Goal: Task Accomplishment & Management: Manage account settings

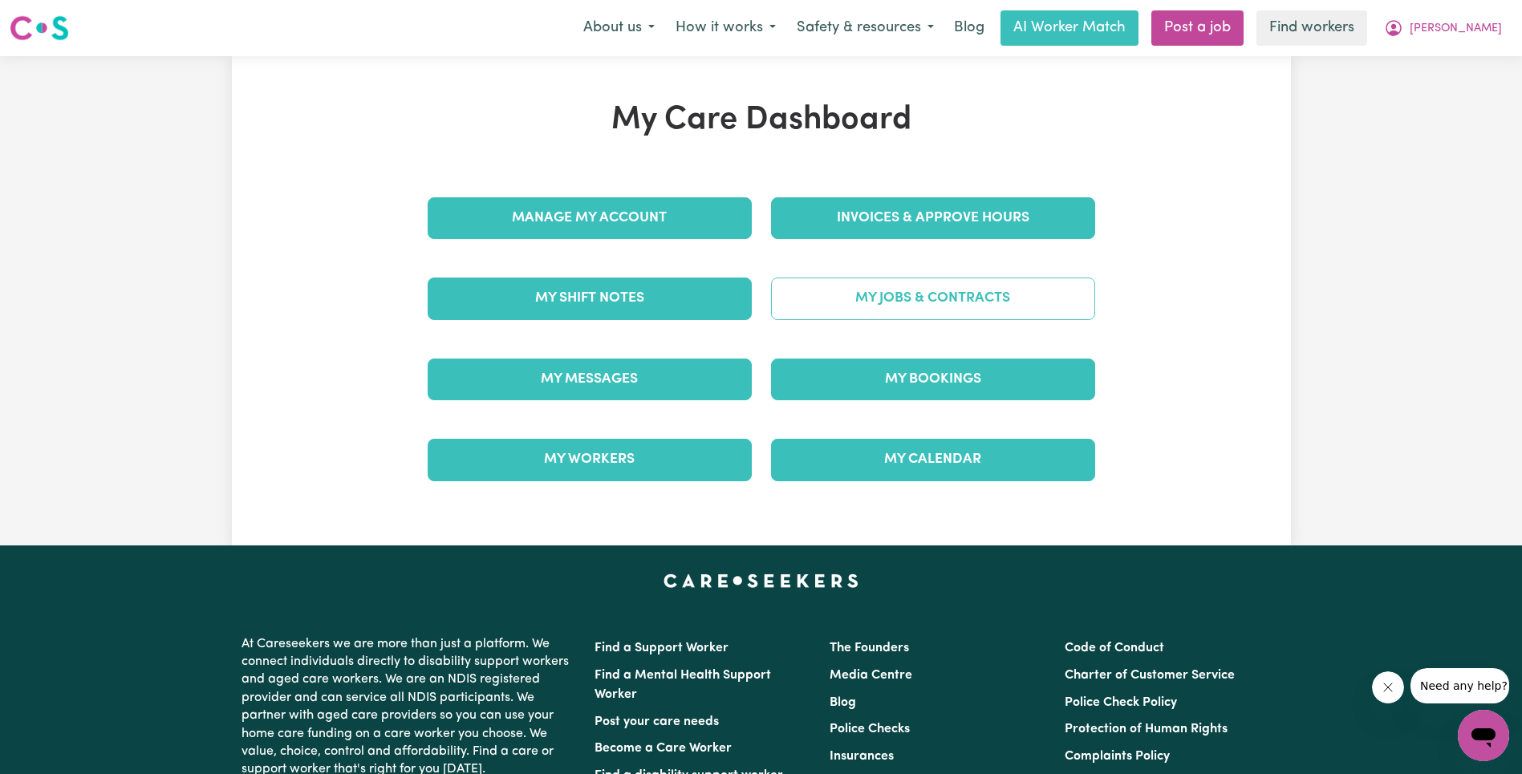
click at [950, 299] on link "My Jobs & Contracts" at bounding box center [933, 299] width 324 height 42
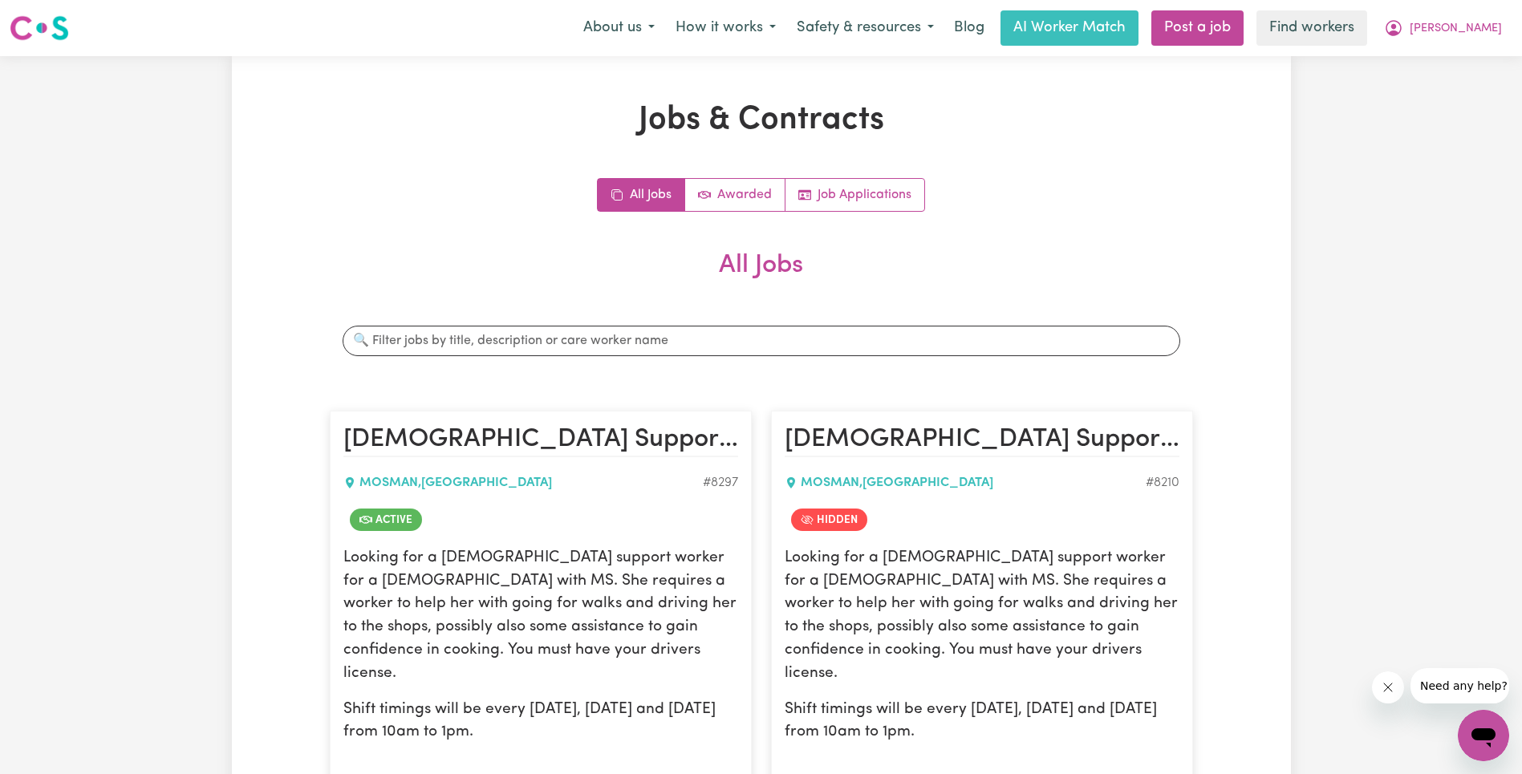
click at [950, 299] on h2 "All Jobs" at bounding box center [761, 278] width 863 height 56
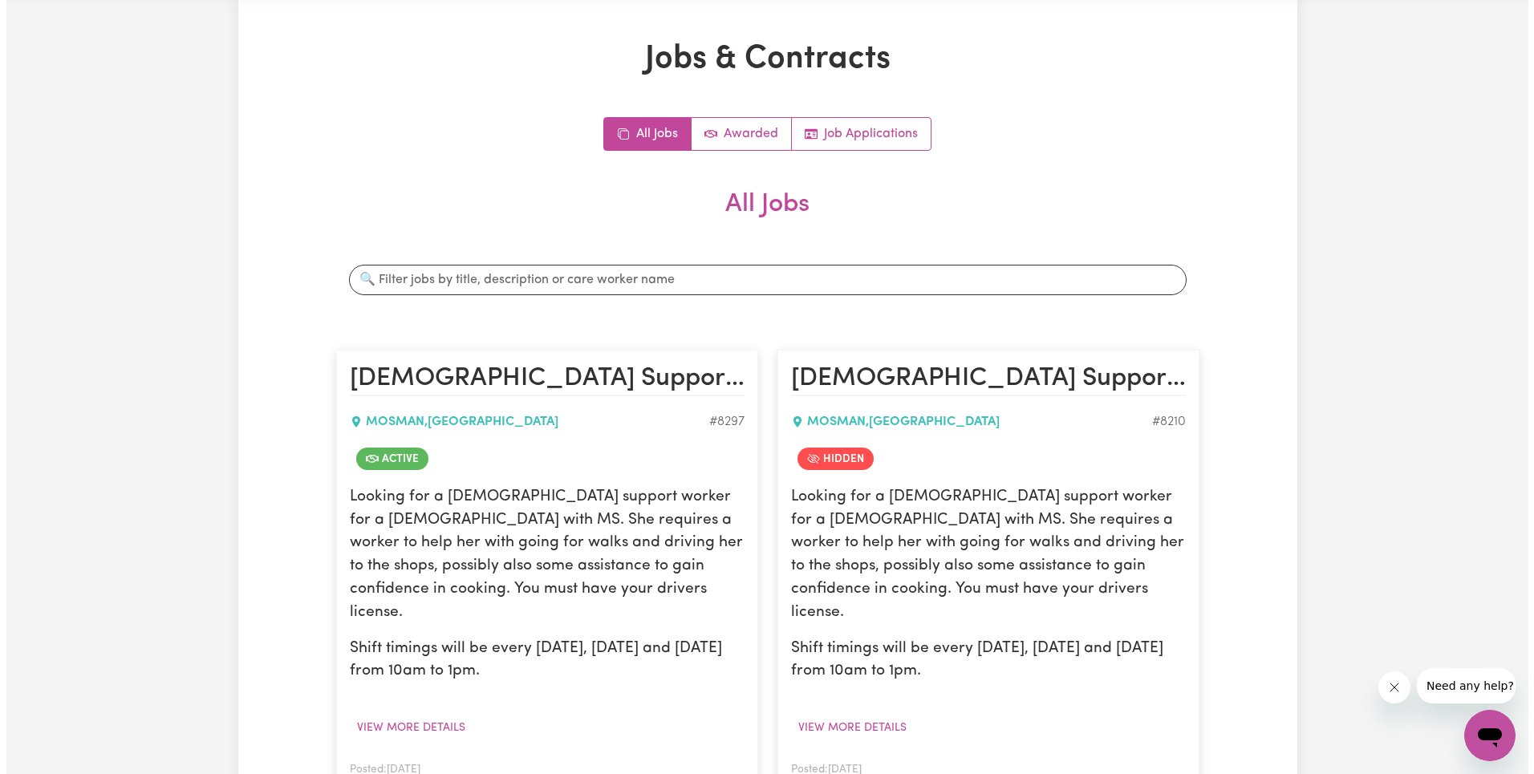
scroll to position [204, 0]
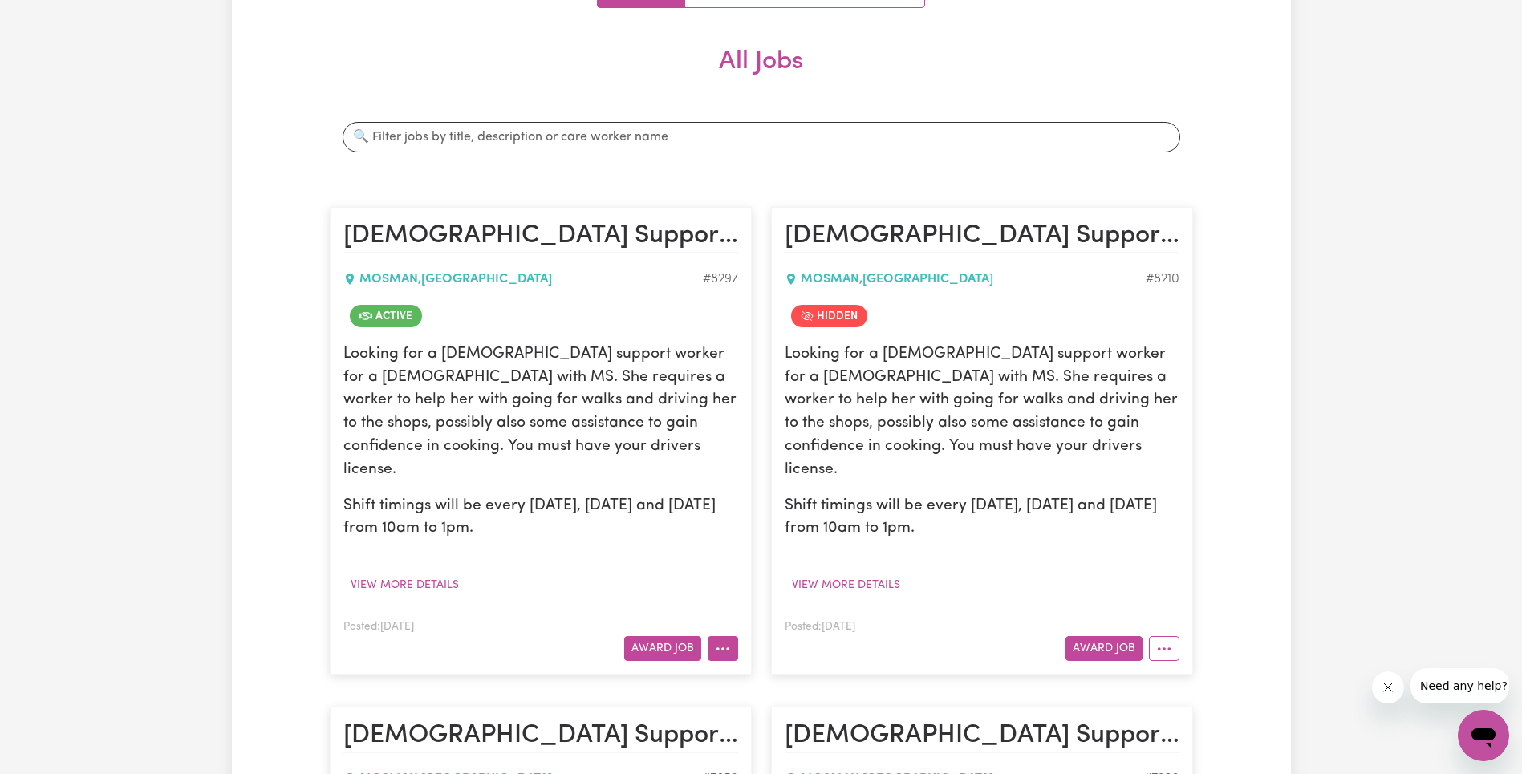
click at [730, 641] on icon "More options" at bounding box center [723, 649] width 16 height 16
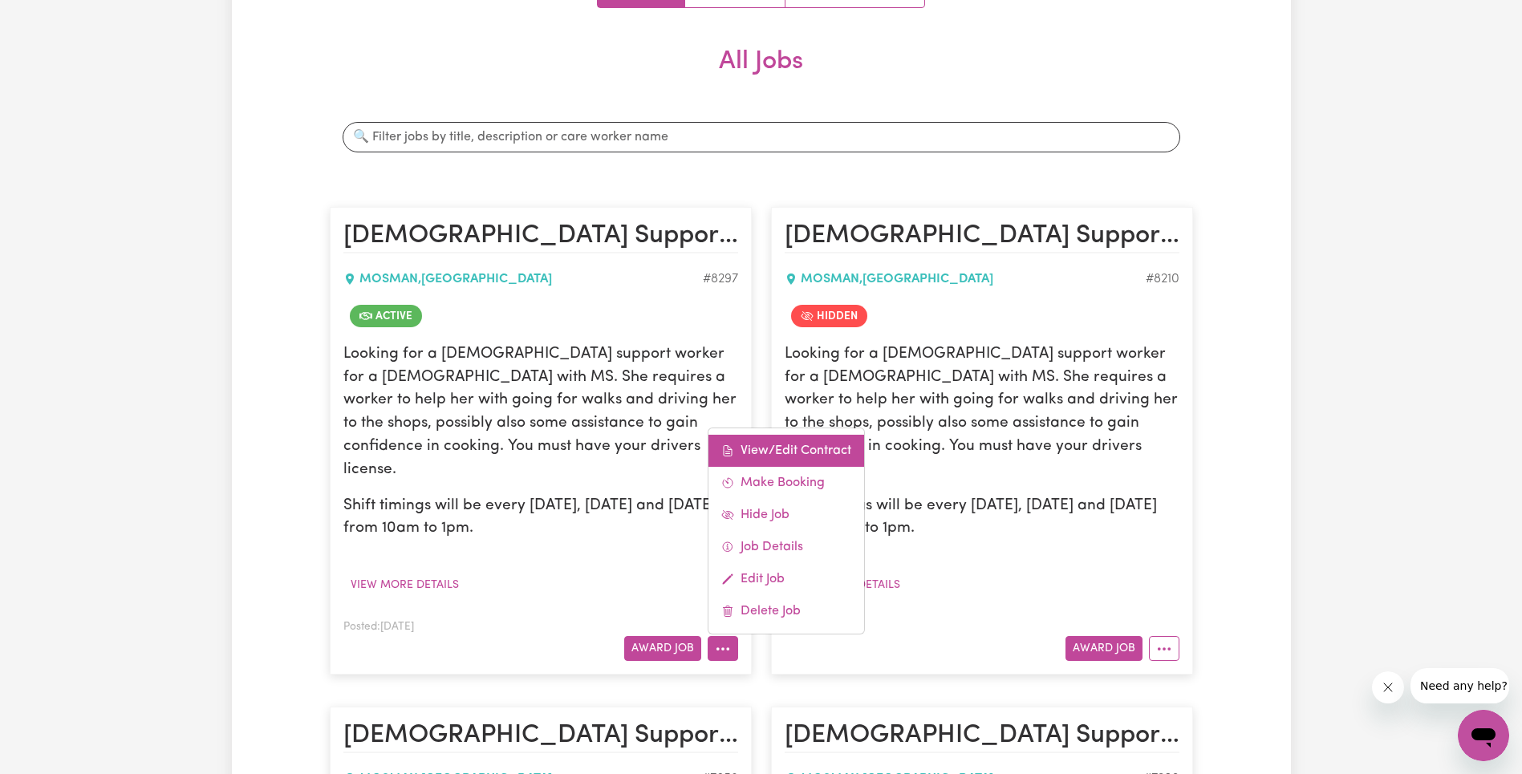
click at [796, 435] on link "View/Edit Contract" at bounding box center [786, 451] width 156 height 32
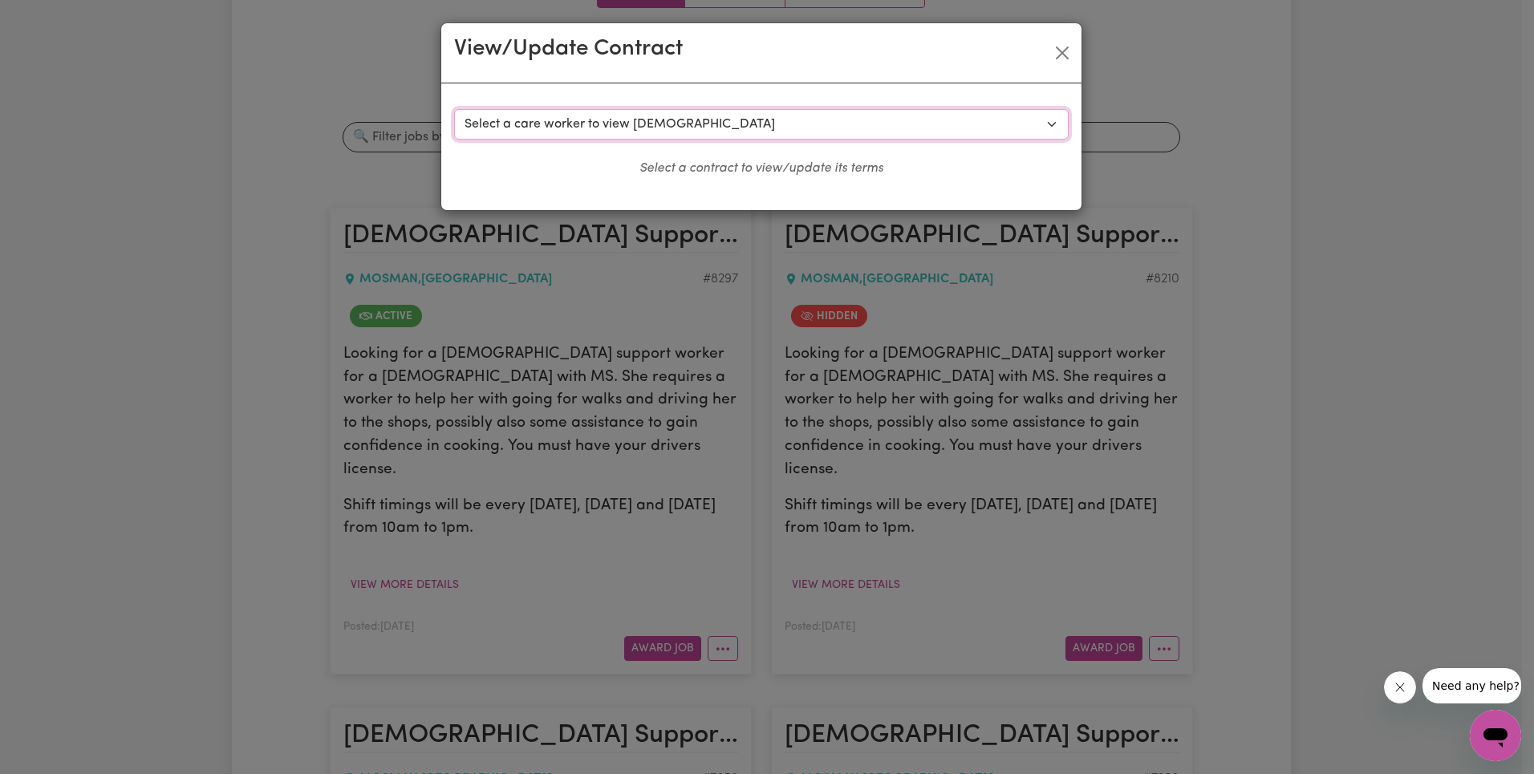
click at [647, 116] on select "Select a care worker to view [DEMOGRAPHIC_DATA] #6954 - [PERSON_NAME] (contract…" at bounding box center [761, 124] width 615 height 30
select select "6566"
select select "WEEKDAY_DAYTIME"
select select "ASSISTANCE_SELF_CARE"
select select "ONE"
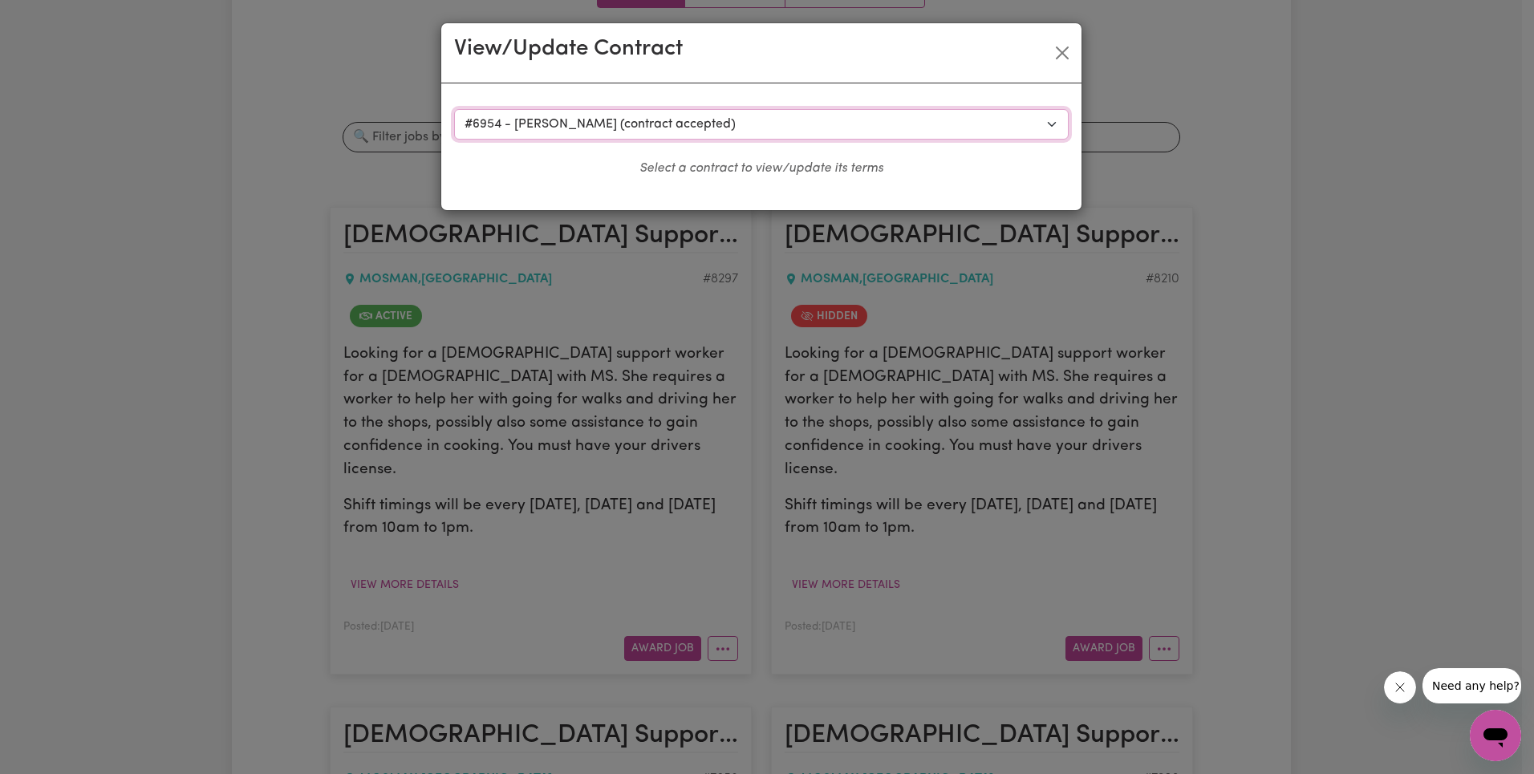
select select "PUBLIC_HOLIDAY"
select select "ASSISTANCE_SELF_CARE"
select select "ONE"
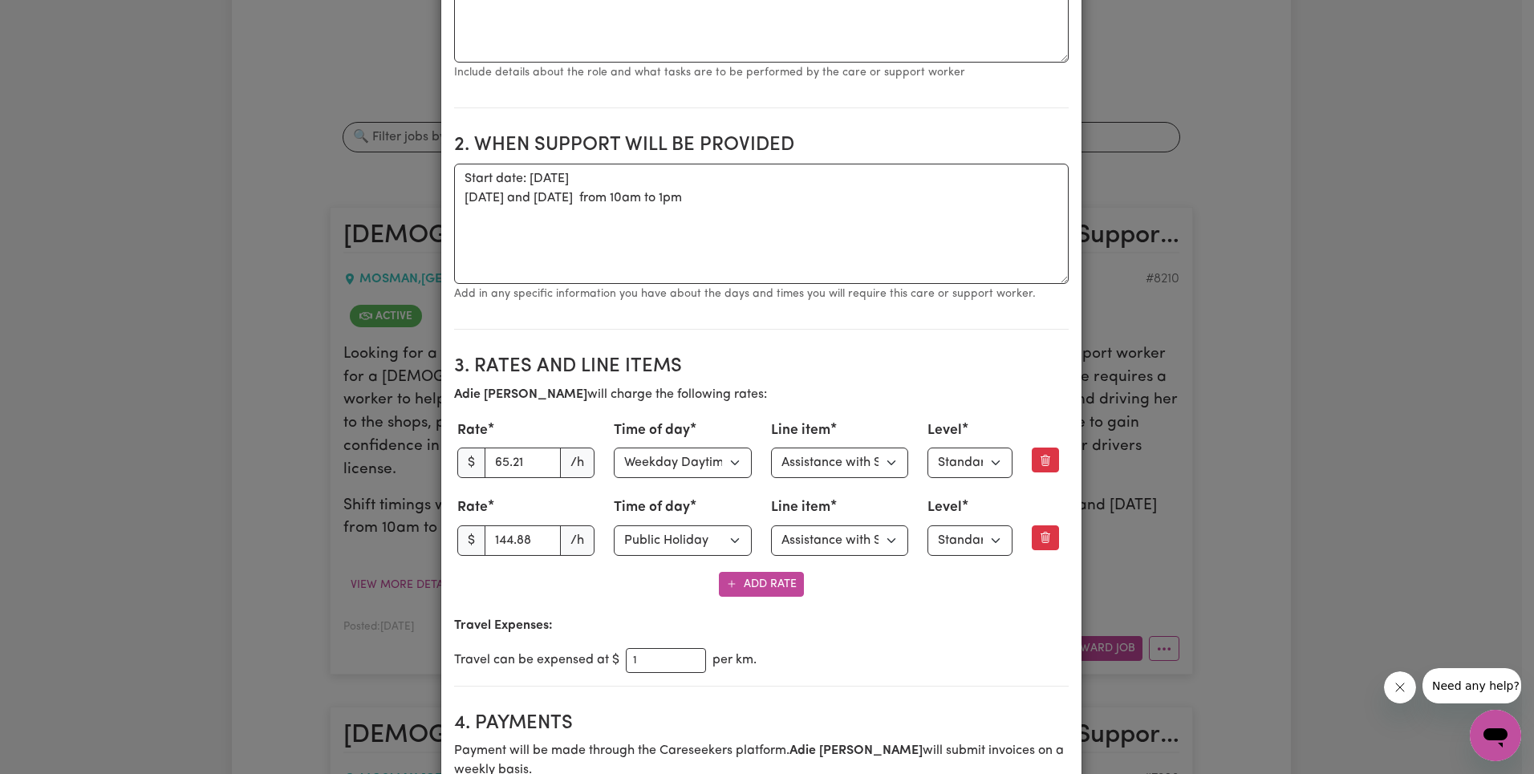
scroll to position [505, 0]
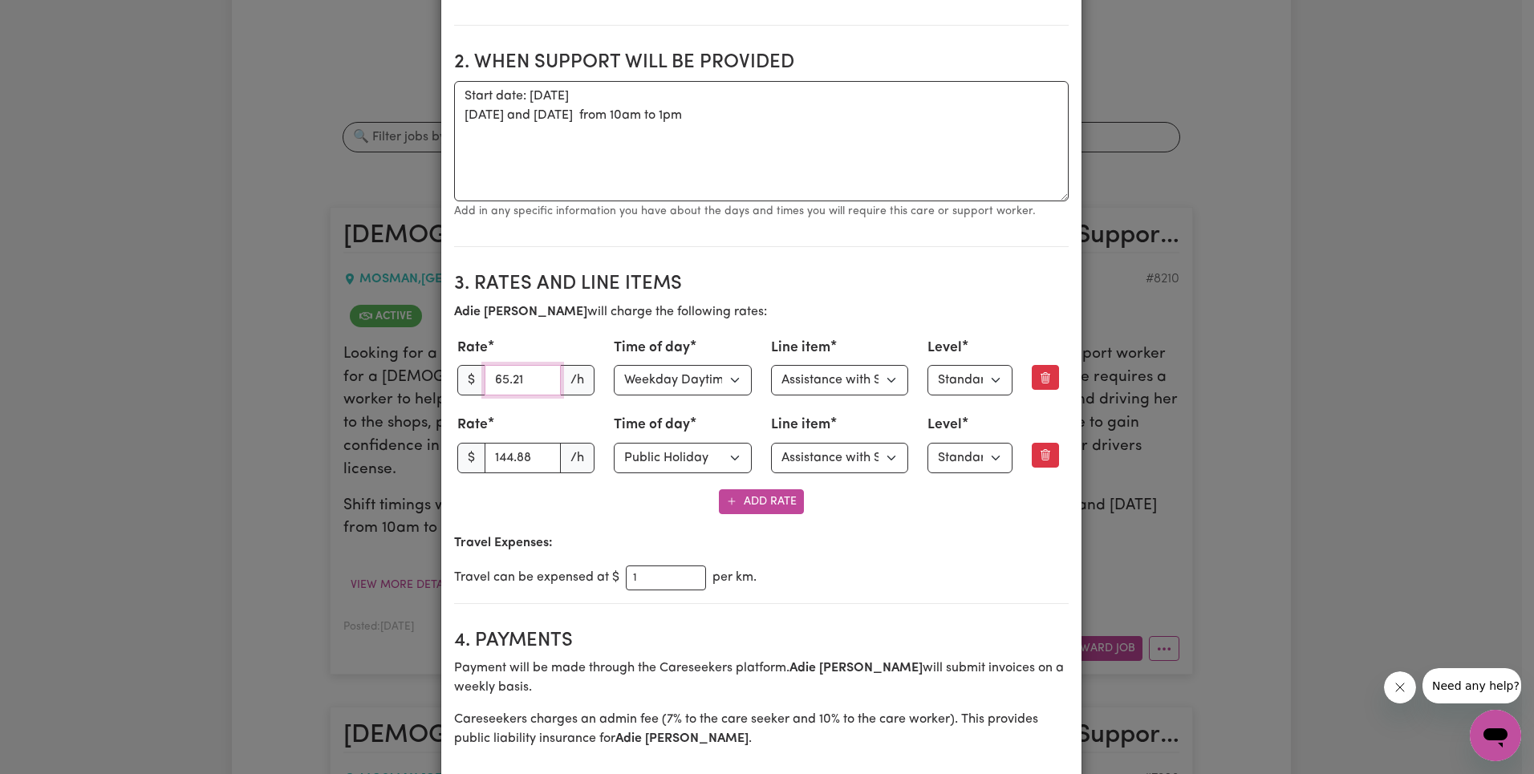
click at [512, 380] on input "65.21" at bounding box center [523, 380] width 77 height 30
paste input "3.27"
type input "63.27"
click at [842, 375] on select "Select line item Assistance with Self Care Activities Assistance with personal …" at bounding box center [840, 380] width 138 height 30
select select "OTHER"
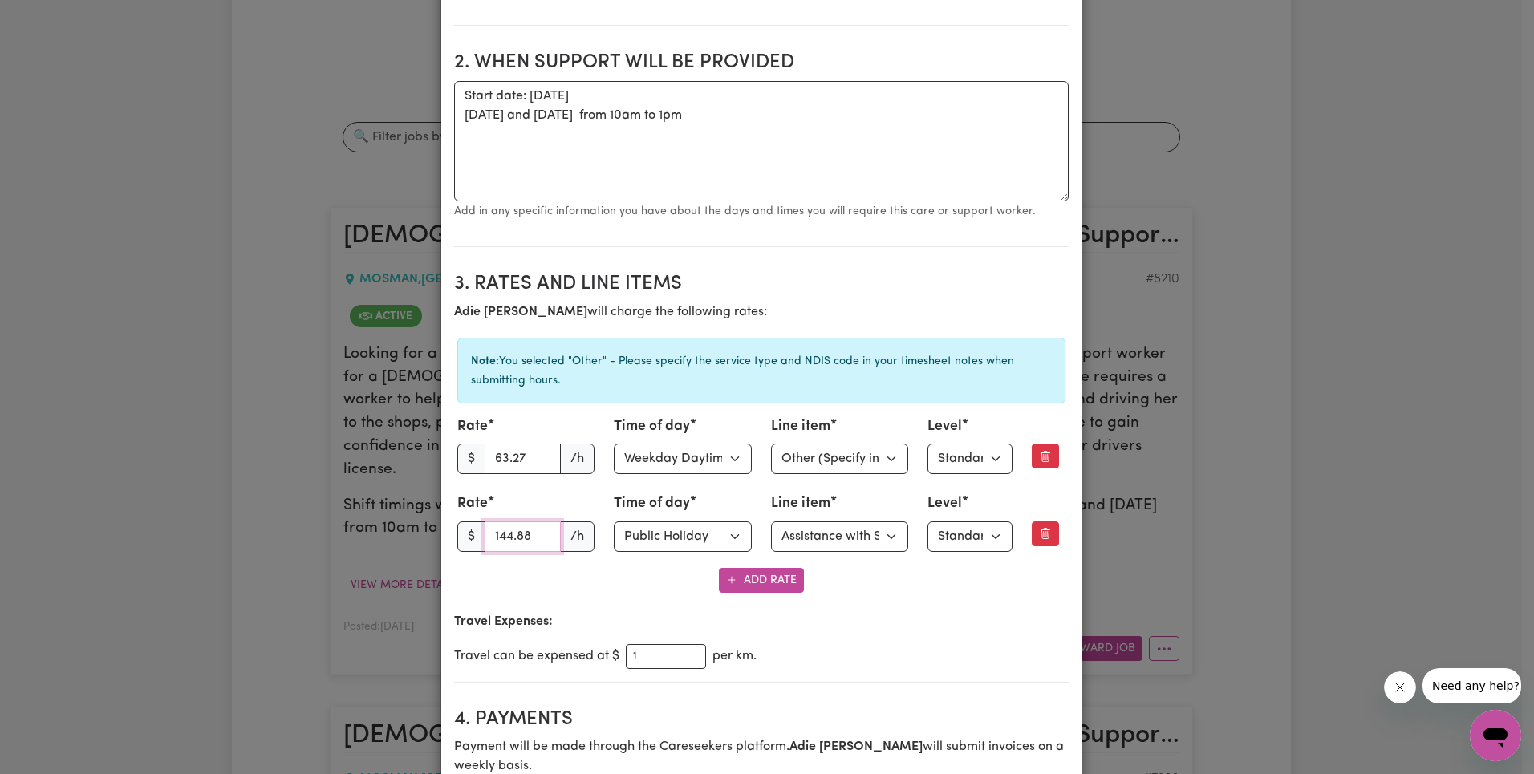
click at [501, 546] on input "144.88" at bounding box center [523, 536] width 77 height 30
paste input "0.57"
type input "140.57"
click at [835, 538] on select "Select line item Assistance with Self Care Activities Assistance with personal …" at bounding box center [840, 536] width 138 height 30
select select "OTHER"
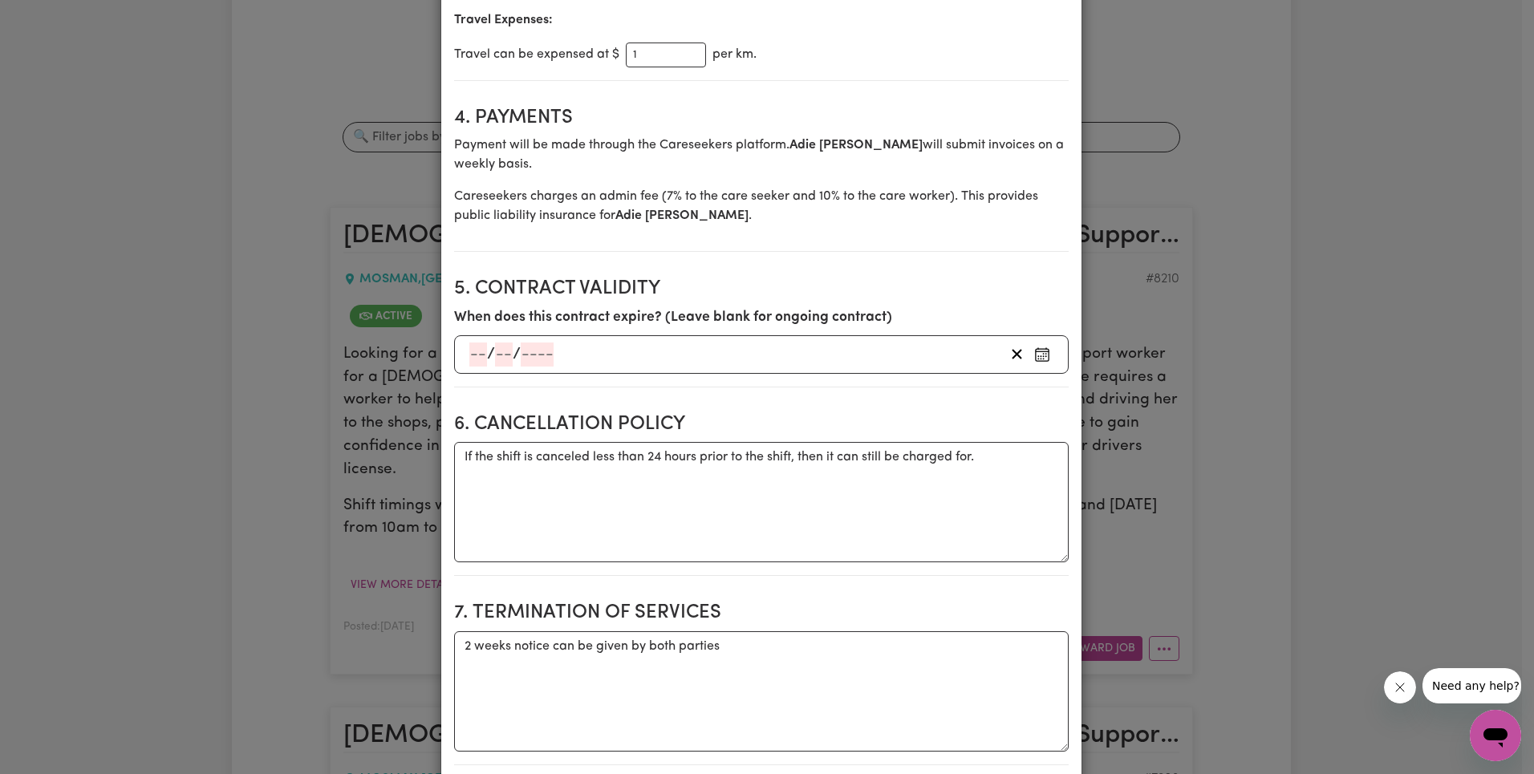
scroll to position [2302, 0]
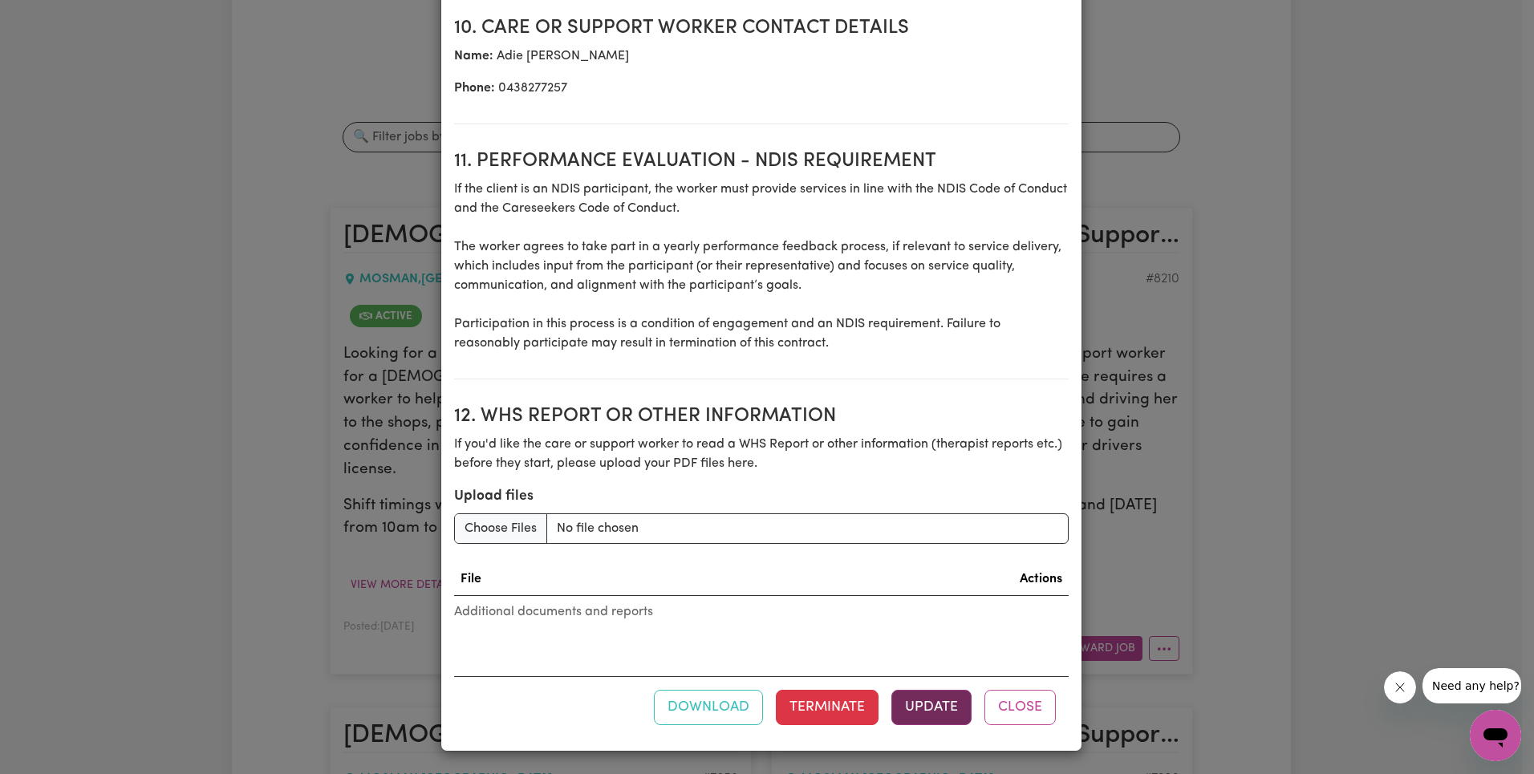
click at [921, 698] on button "Update" at bounding box center [931, 707] width 80 height 35
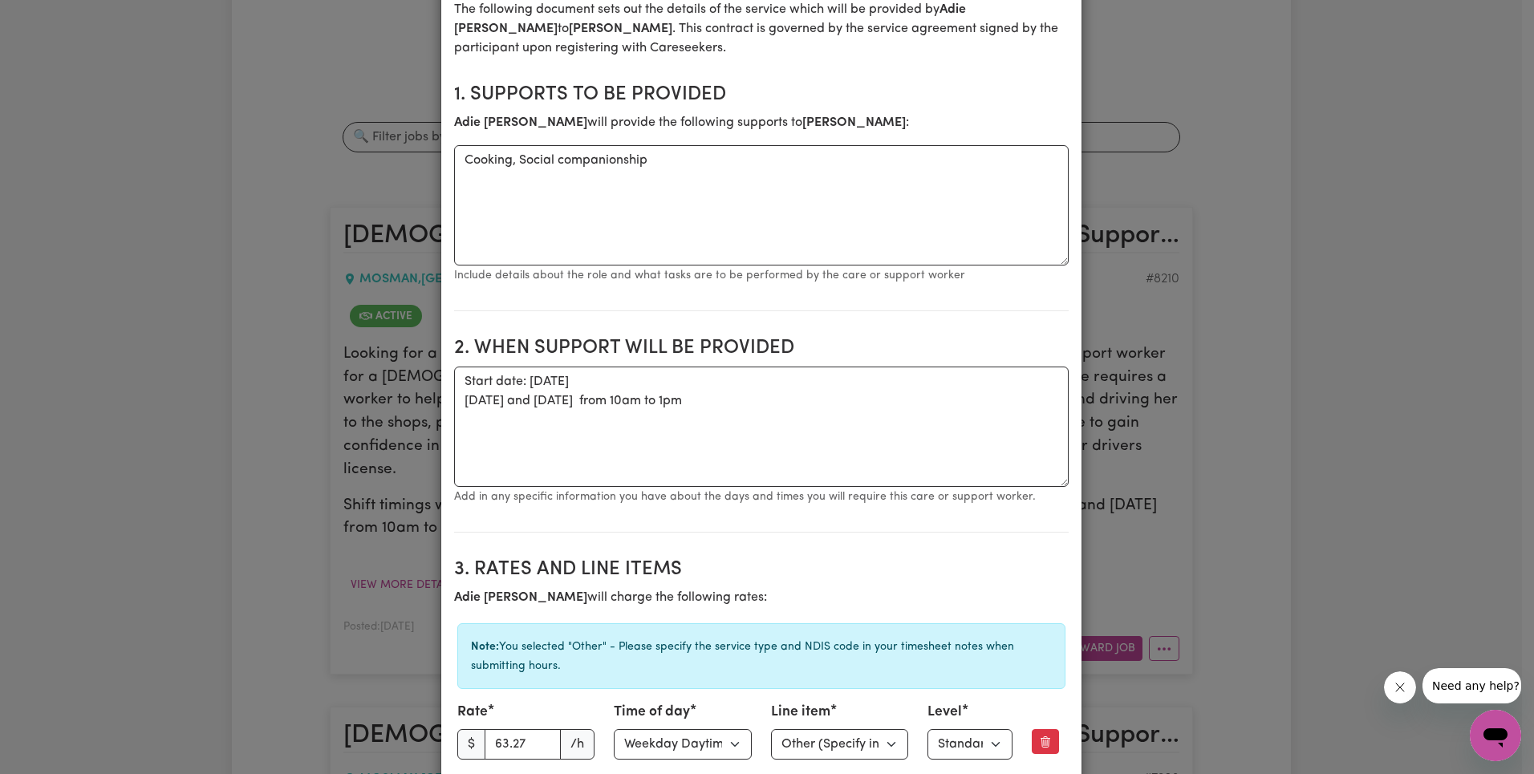
scroll to position [0, 0]
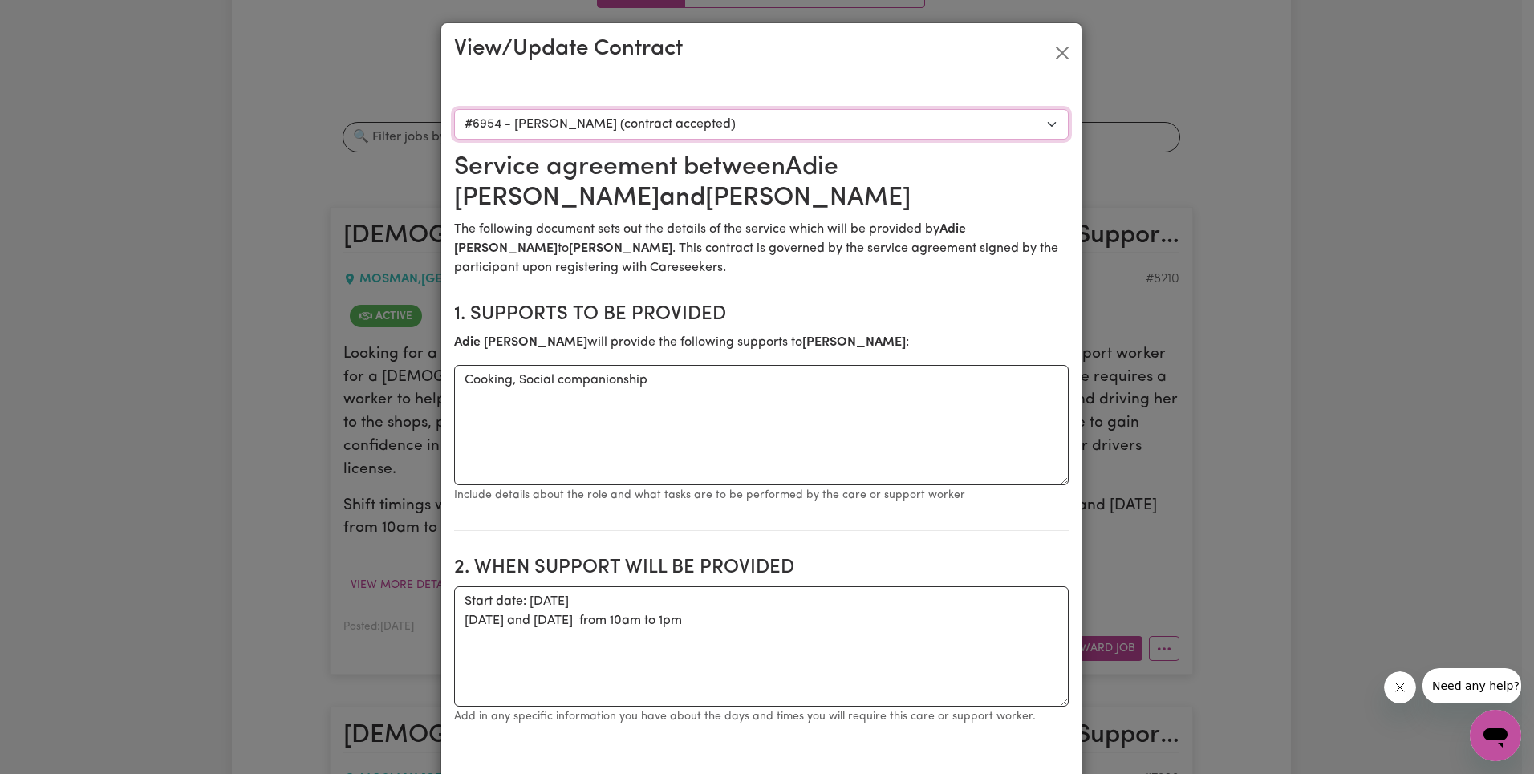
click at [684, 128] on select "Select a care worker to view [DEMOGRAPHIC_DATA] #6954 - [PERSON_NAME] (contract…" at bounding box center [761, 124] width 615 height 30
select select "6567"
type textarea "Start date: [DATE] || Mondays 10am-1pm"
type input "65.21"
select select "ASSISTANCE_SELF_CARE"
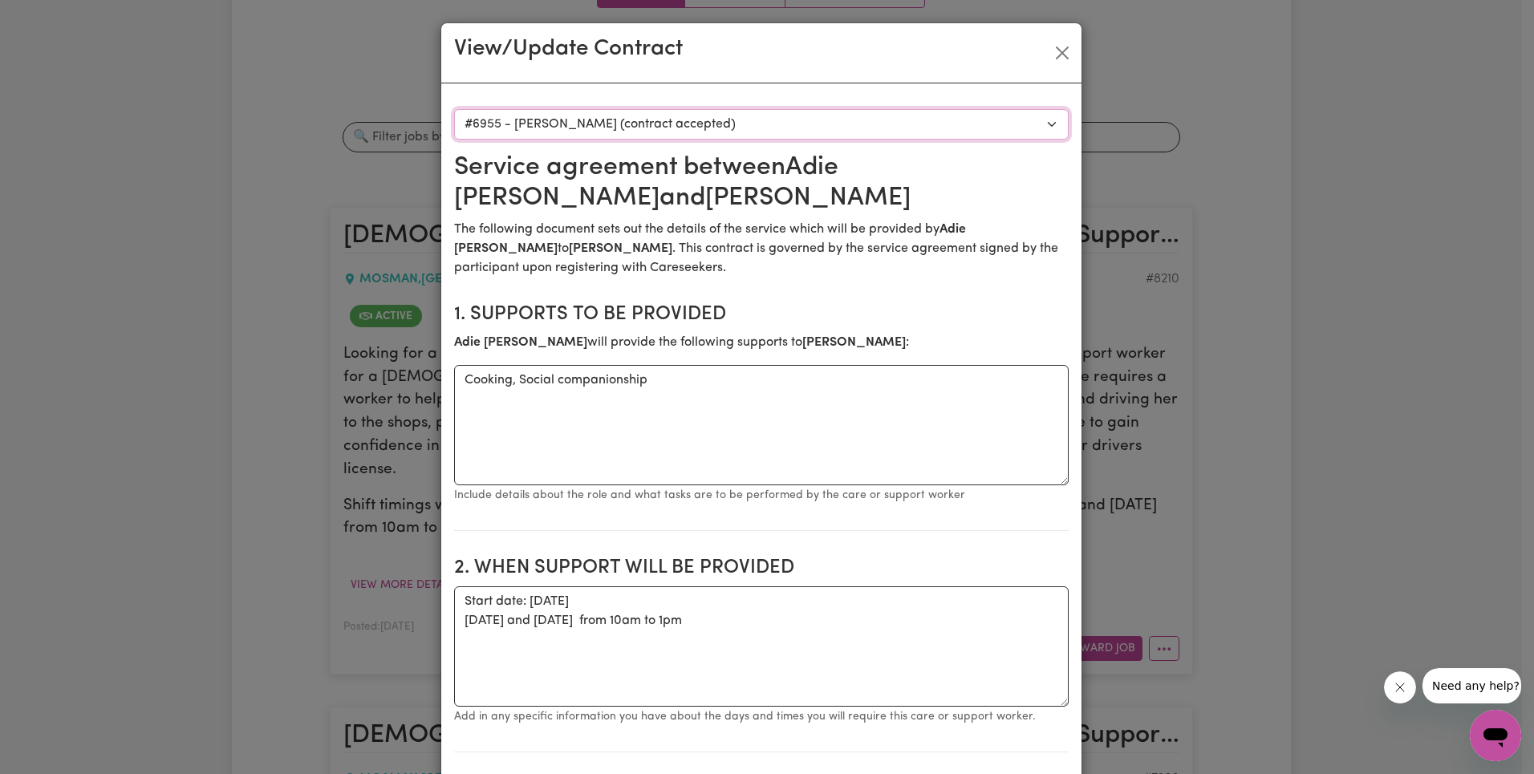
type input "144.88"
select select "ASSISTANCE_SELF_CARE"
type input "[PERSON_NAME]"
type input "participant"
type input "[EMAIL_ADDRESS][DOMAIN_NAME]"
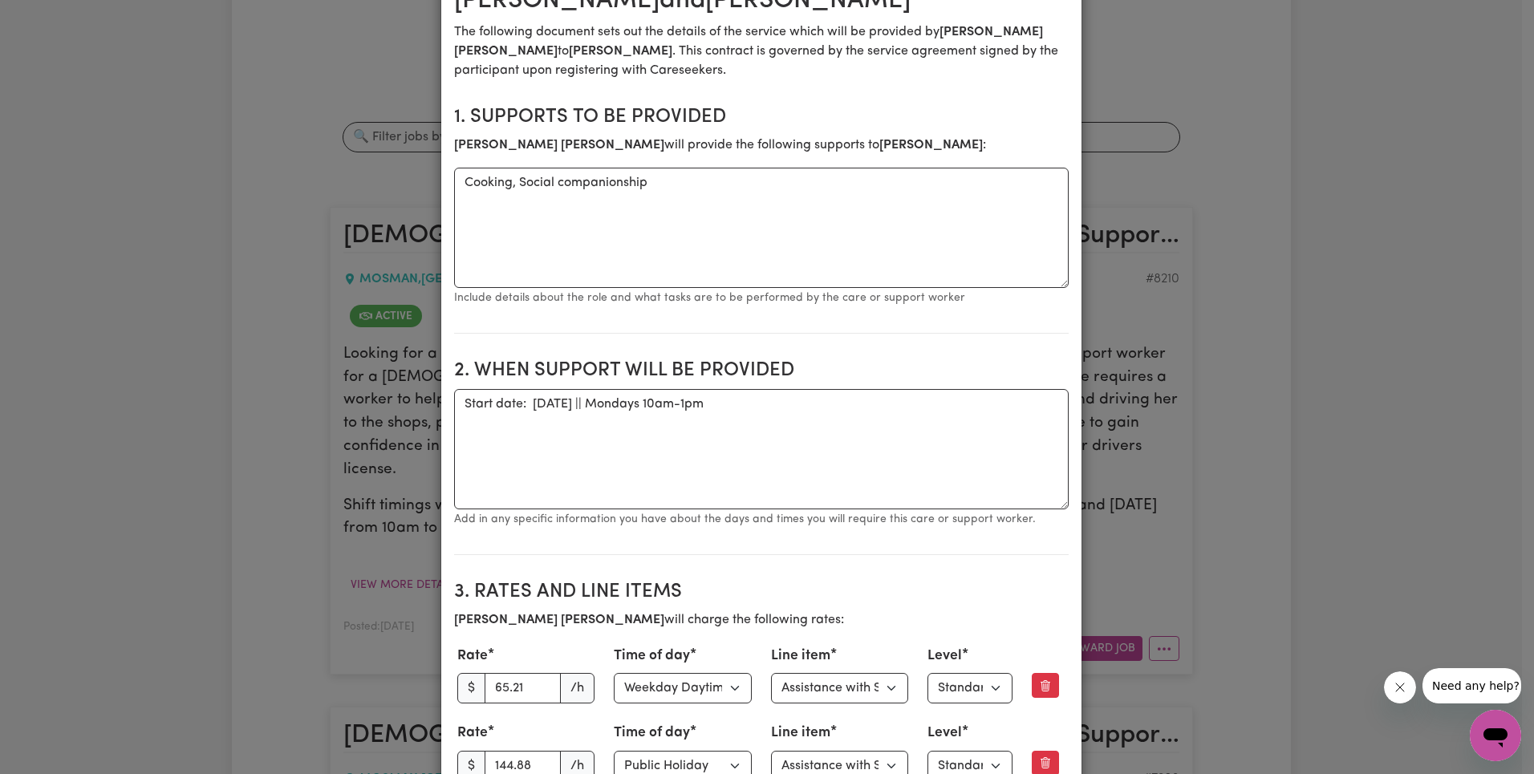
scroll to position [396, 0]
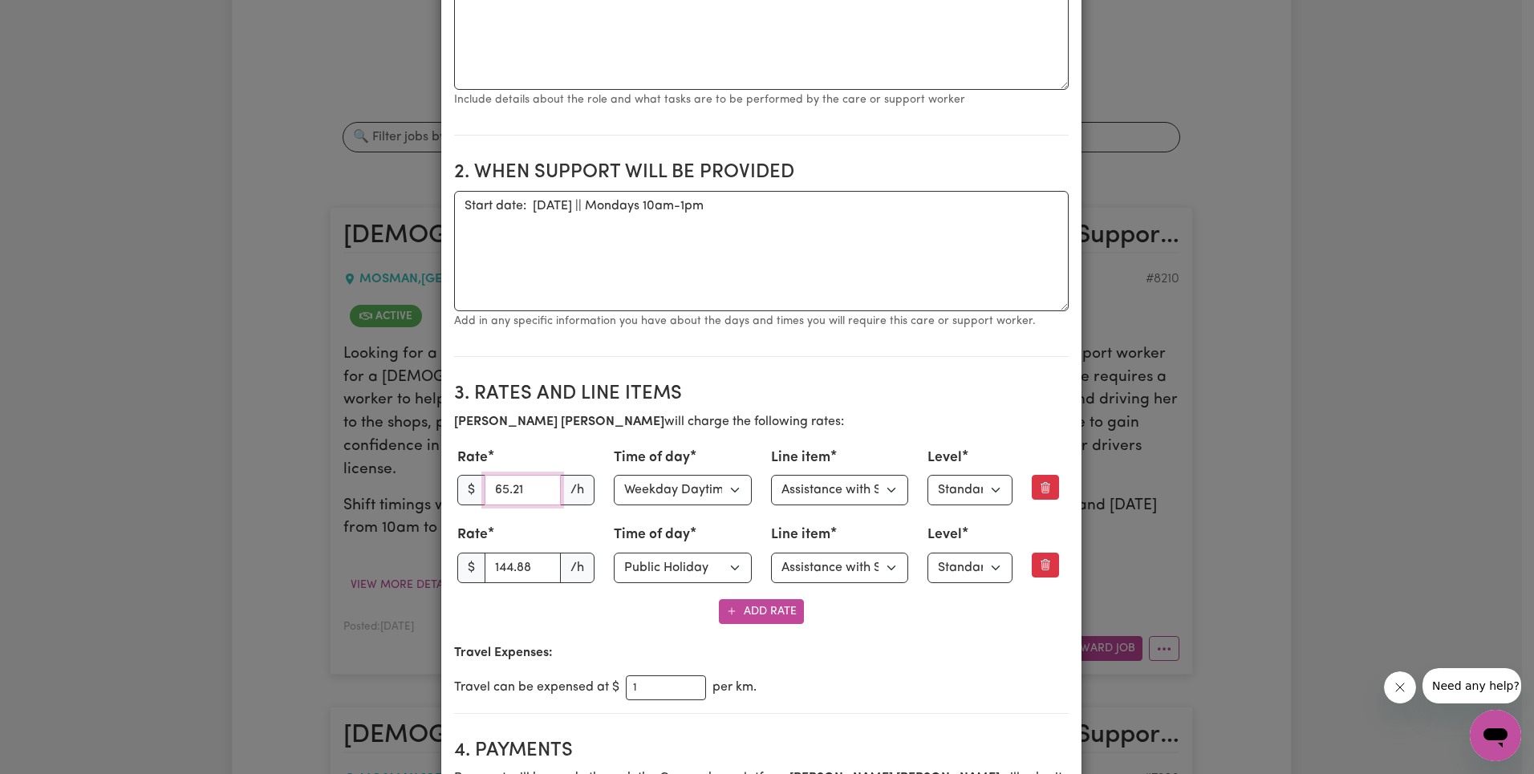
click at [505, 493] on input "65.21" at bounding box center [523, 490] width 77 height 30
paste input "3.27"
type input "63.27"
click at [843, 497] on select "Select line item Assistance with Self Care Activities Assistance with personal …" at bounding box center [840, 490] width 138 height 30
select select "OTHER"
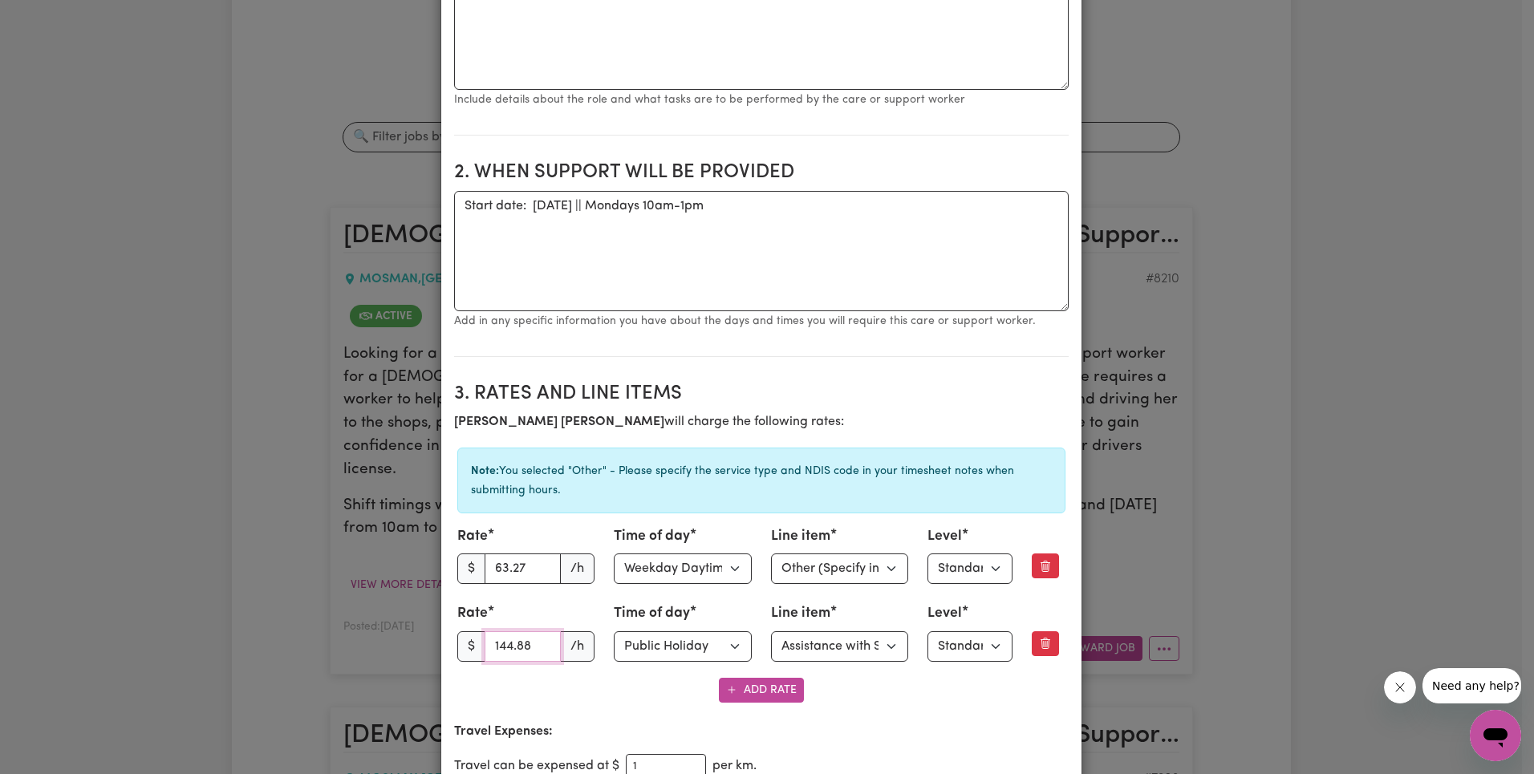
click at [485, 655] on input "144.88" at bounding box center [523, 646] width 77 height 30
paste input "0.57"
type input "140.57"
click at [872, 652] on select "Select line item Assistance with Self Care Activities Assistance with personal …" at bounding box center [840, 646] width 138 height 30
select select "OTHER"
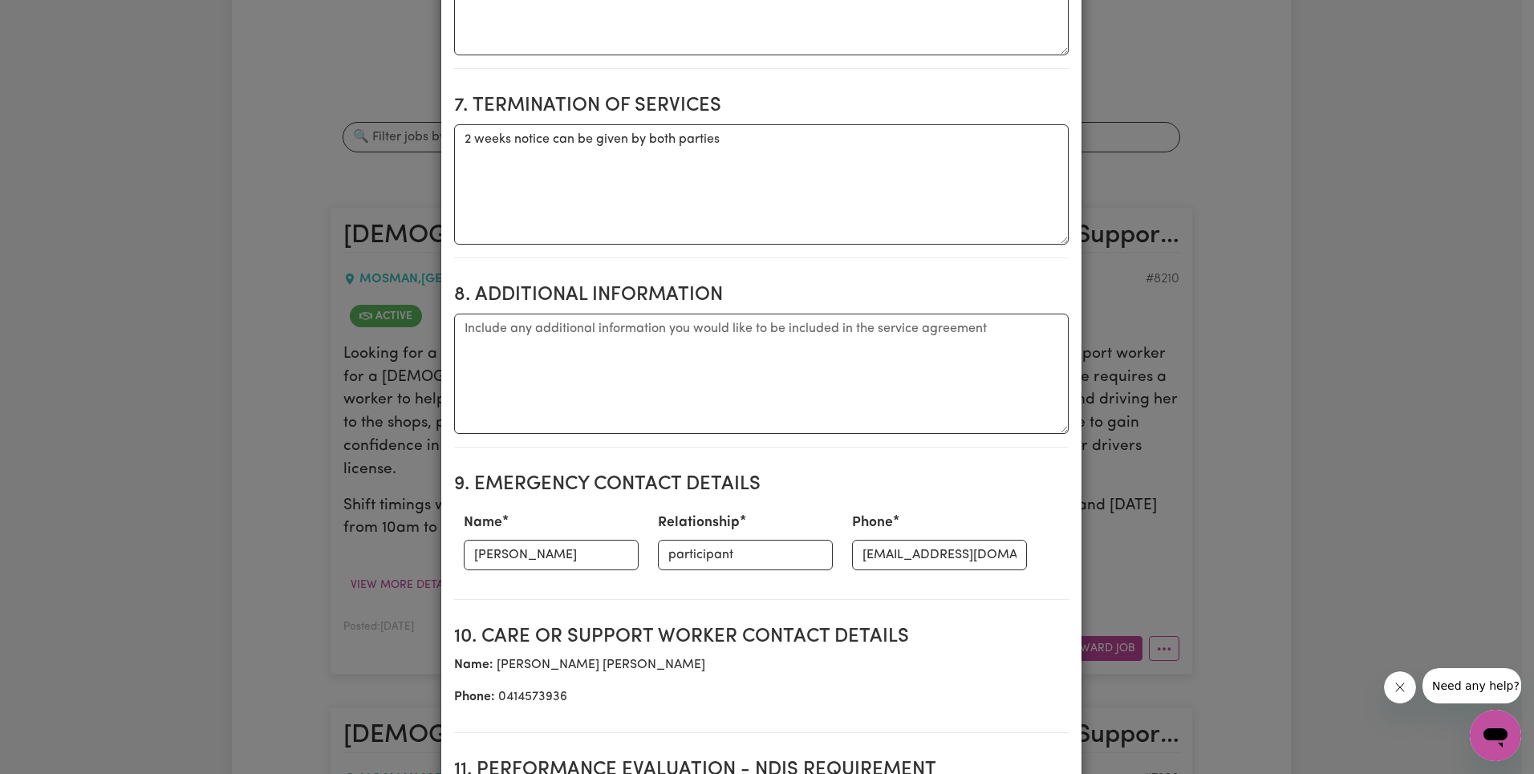
scroll to position [2302, 0]
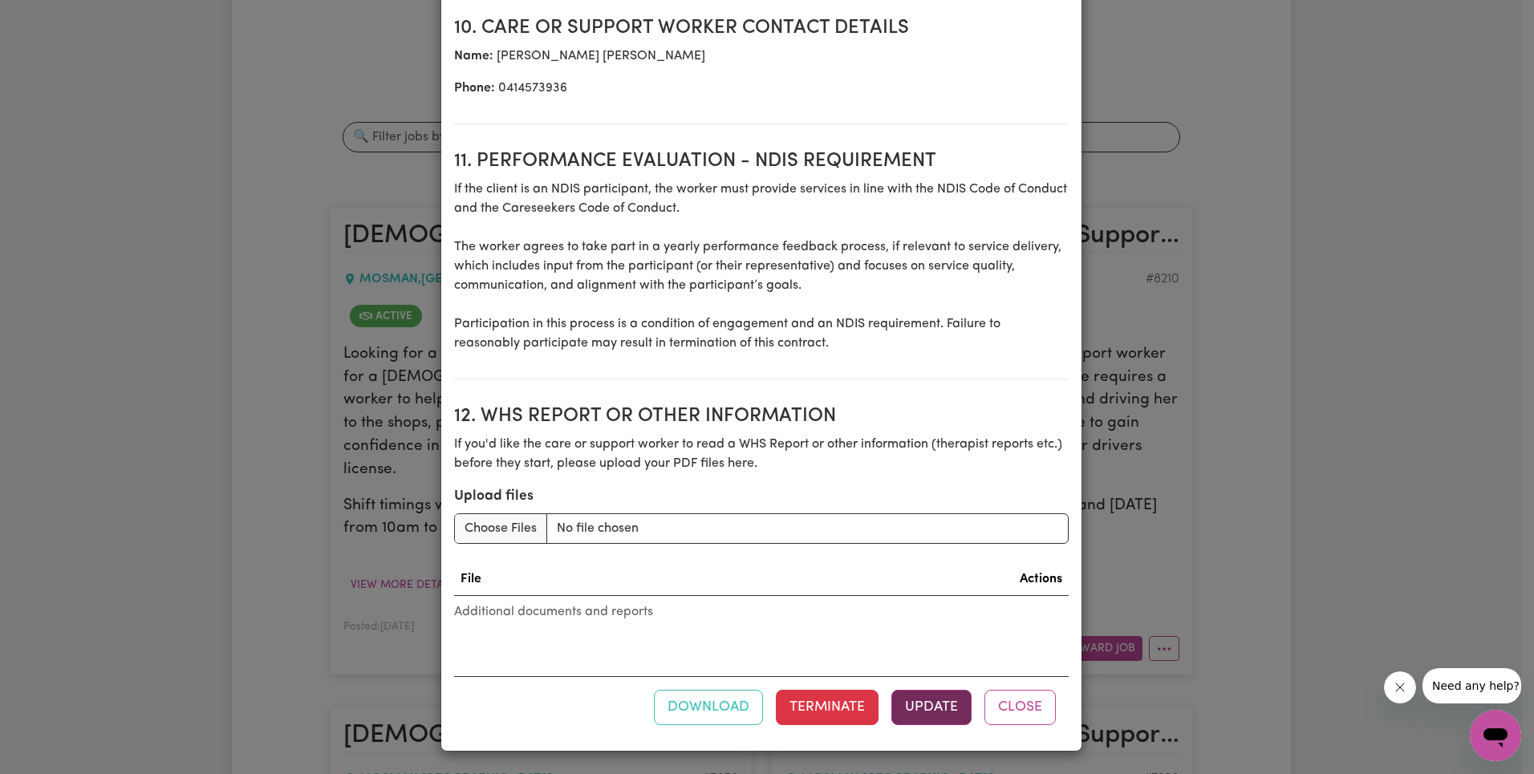
click at [924, 718] on button "Update" at bounding box center [931, 707] width 80 height 35
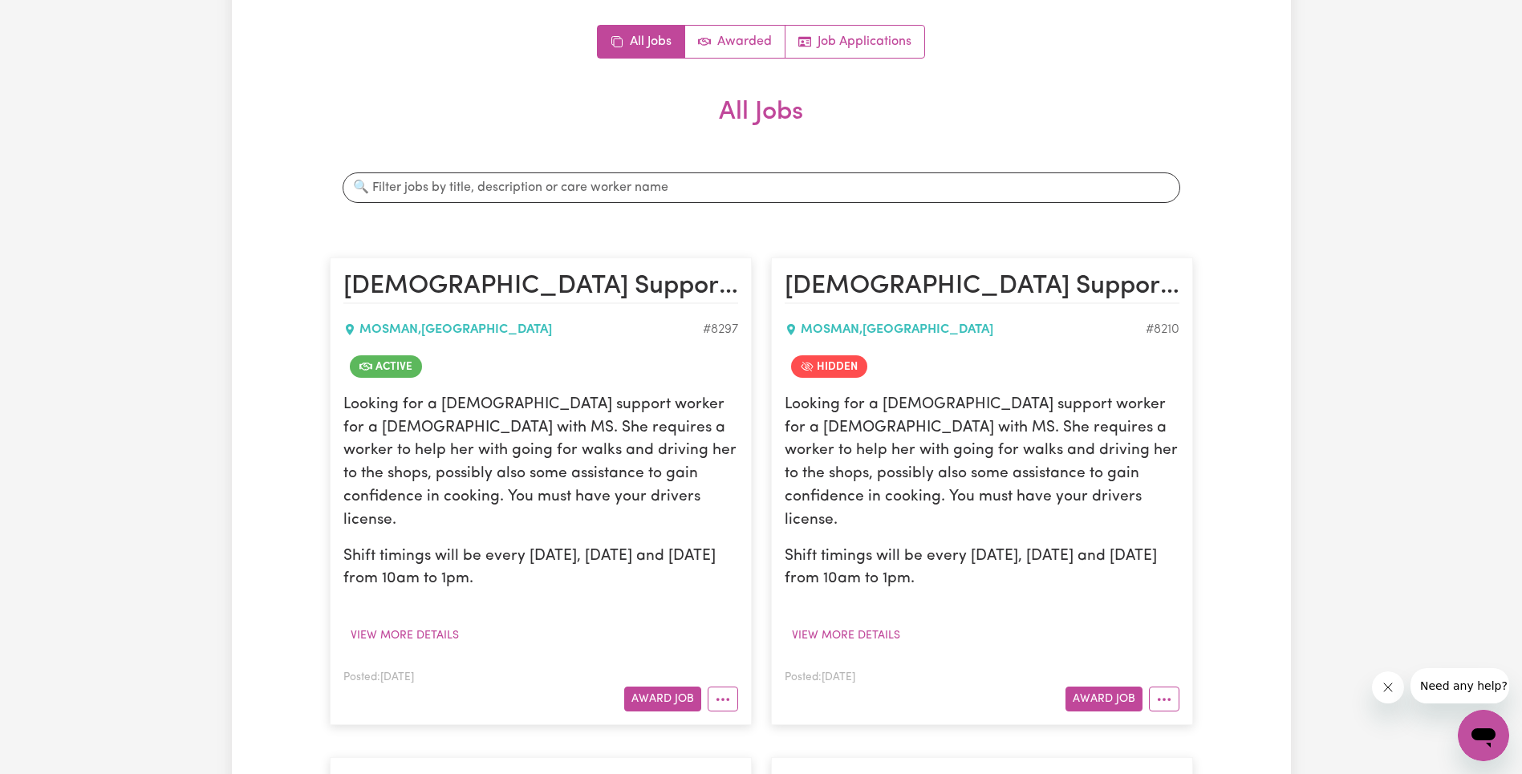
scroll to position [0, 0]
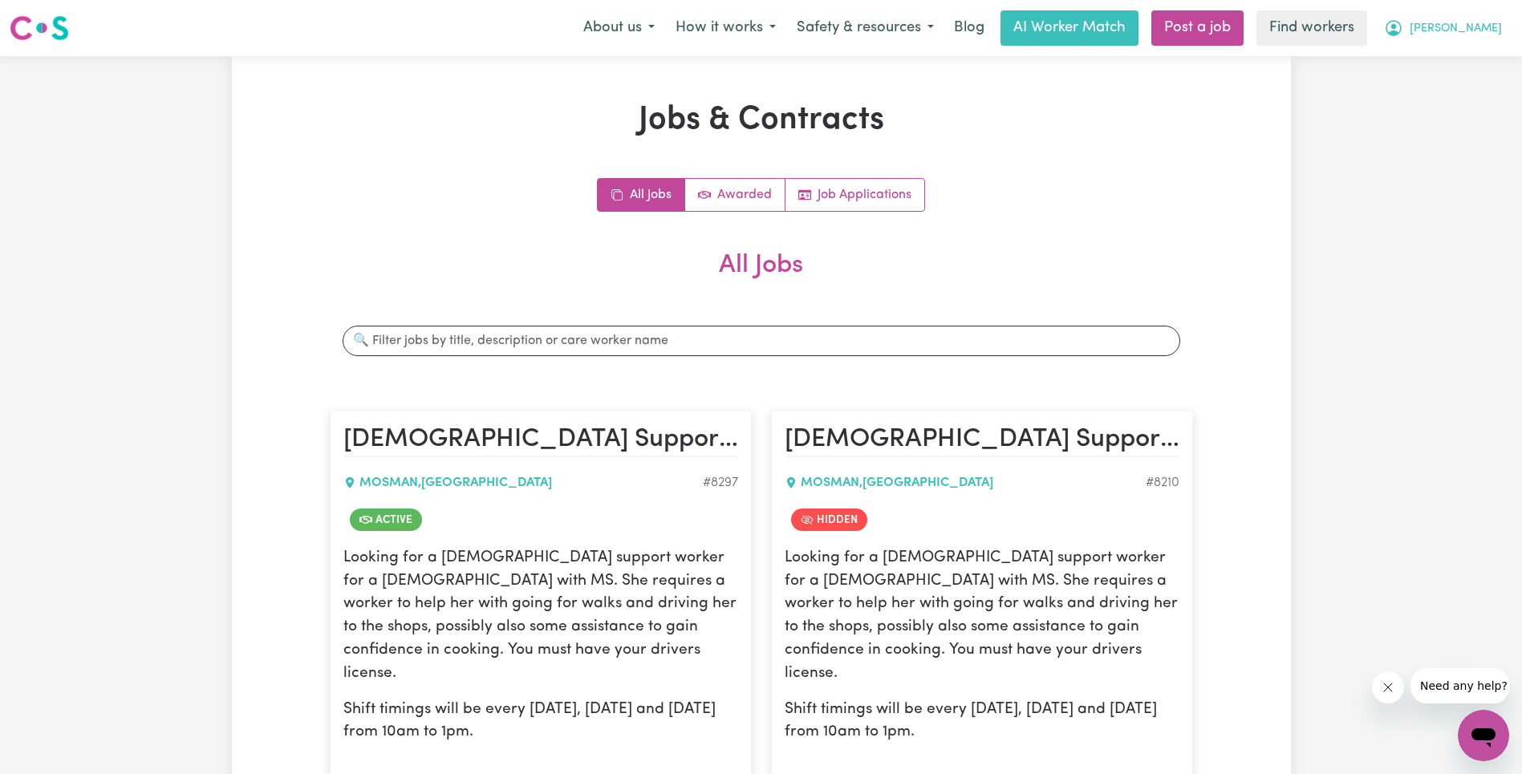
click at [1492, 14] on button "[PERSON_NAME]" at bounding box center [1442, 28] width 139 height 34
drag, startPoint x: 1477, startPoint y: 43, endPoint x: 1453, endPoint y: 89, distance: 51.7
click at [1453, 89] on link "Logout" at bounding box center [1448, 92] width 127 height 30
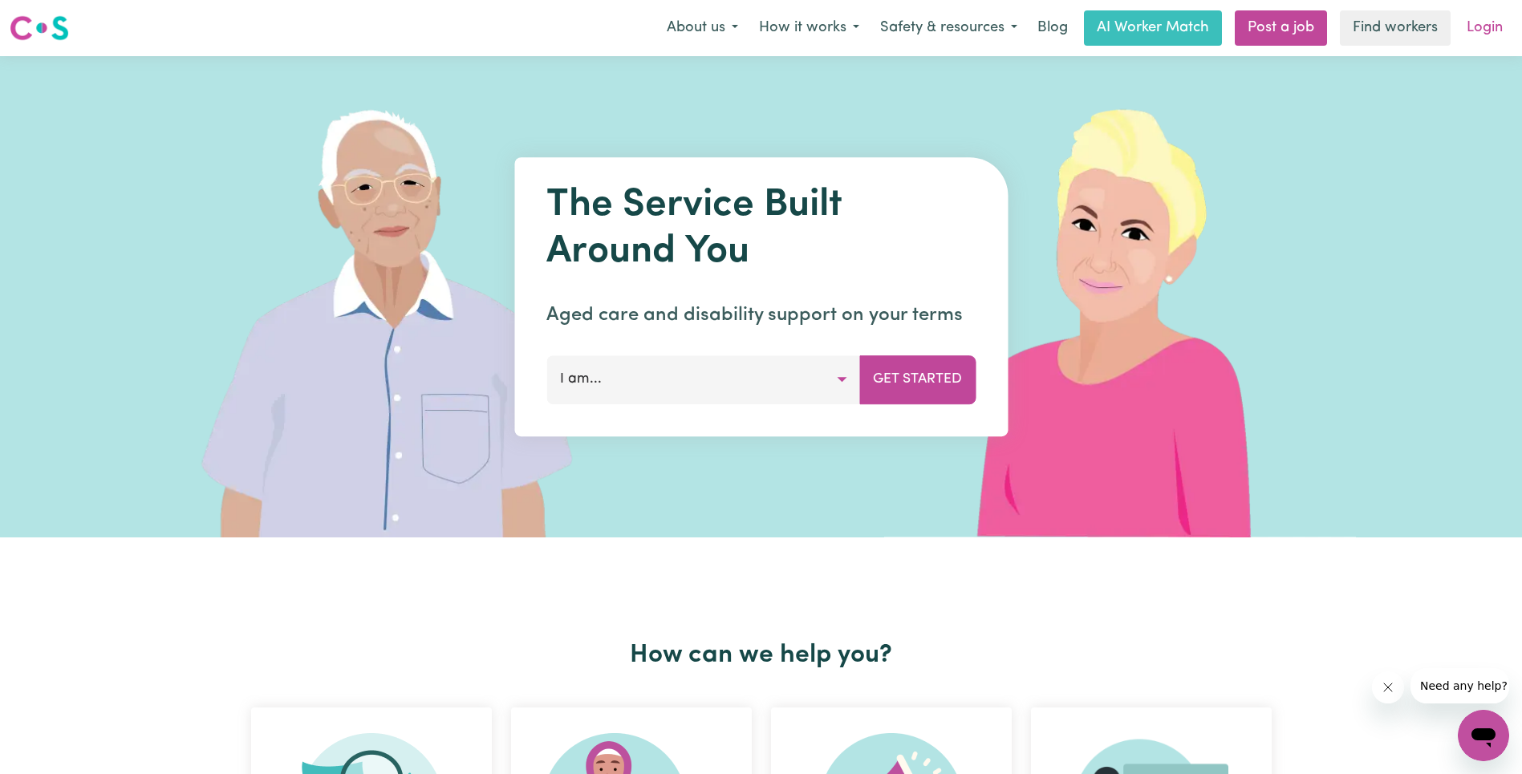
click at [1487, 27] on link "Login" at bounding box center [1484, 27] width 55 height 35
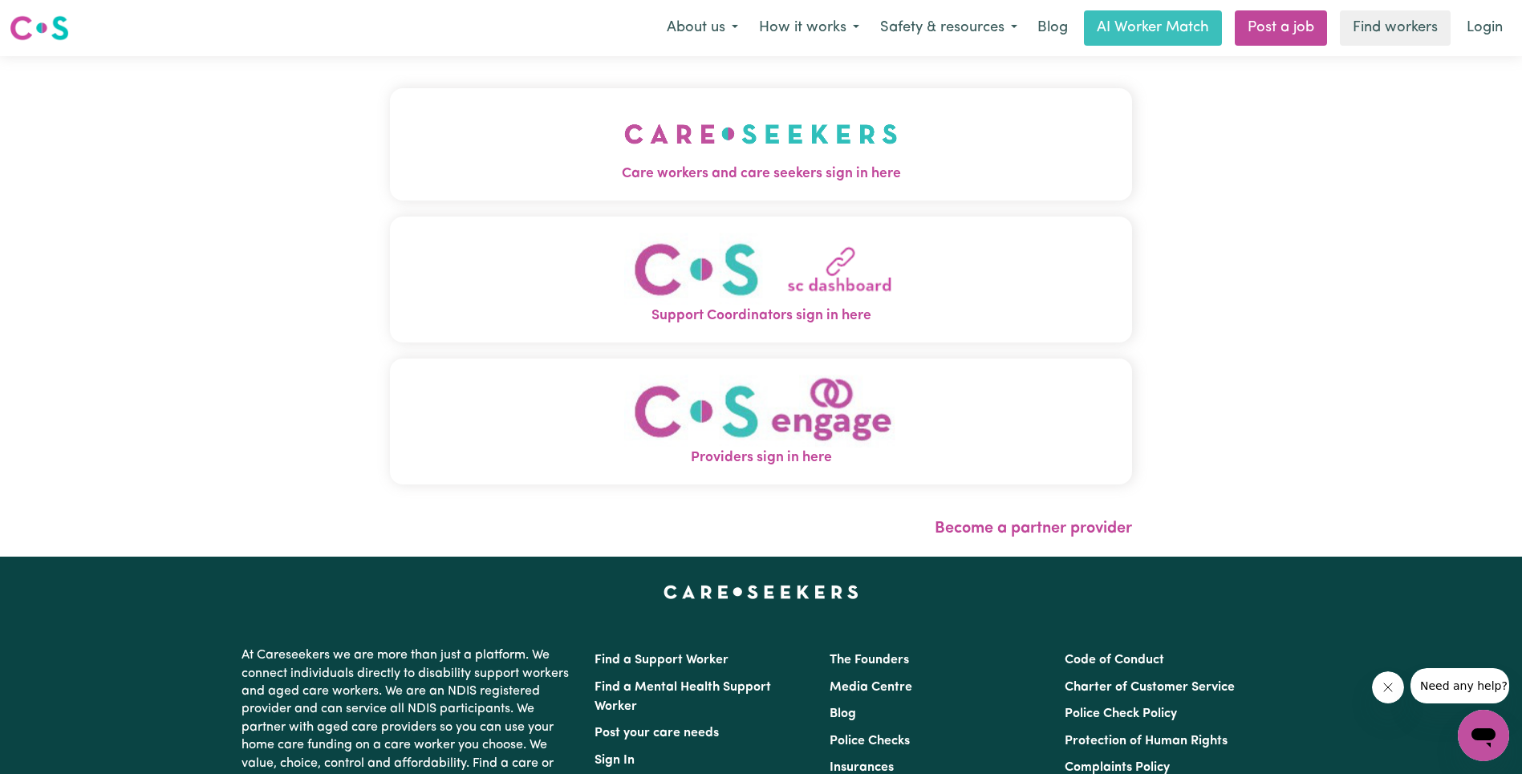
click at [624, 156] on img "Care workers and care seekers sign in here" at bounding box center [761, 133] width 274 height 59
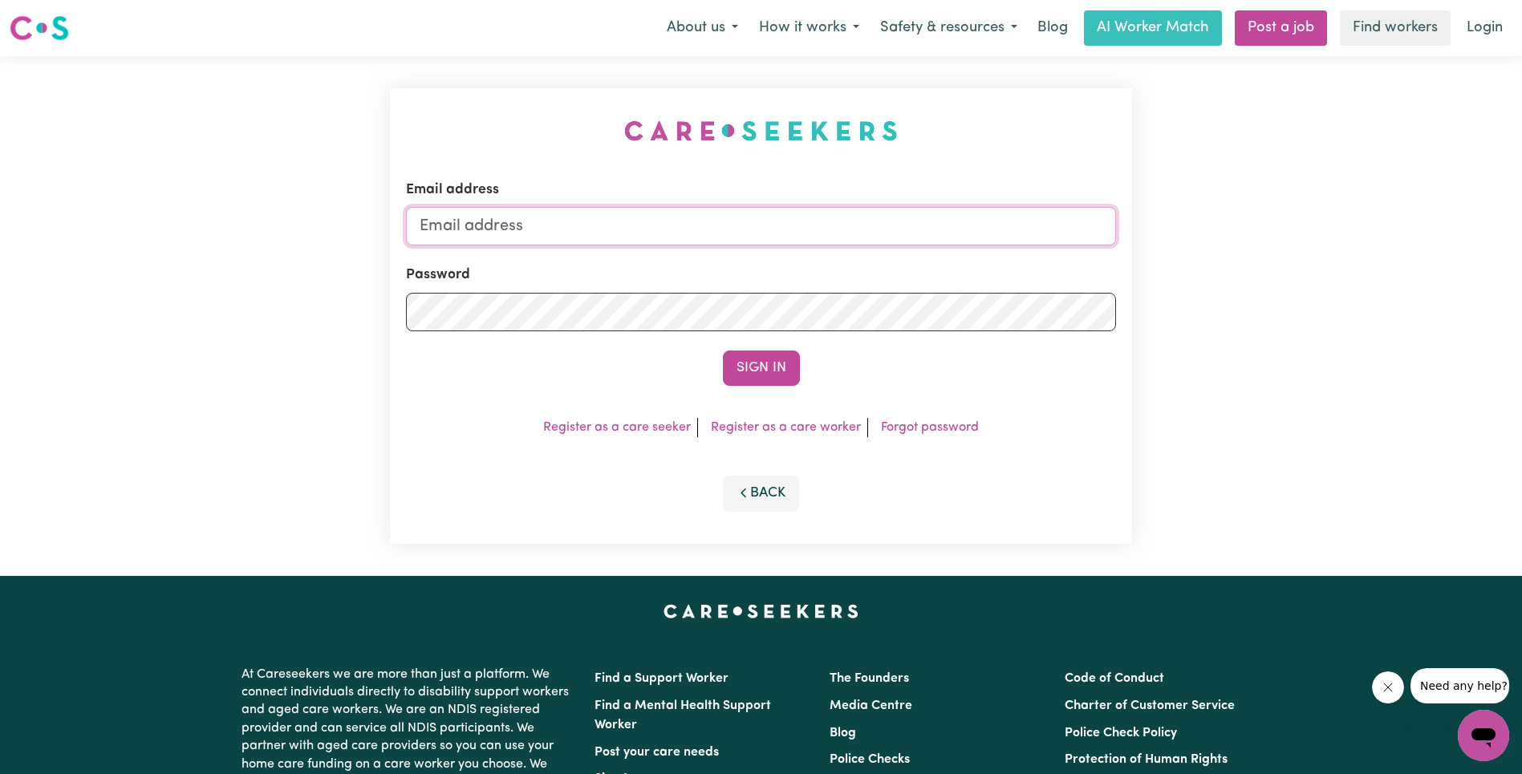
click at [765, 229] on input "Email address" at bounding box center [761, 226] width 710 height 39
type input "[EMAIL_ADDRESS][DOMAIN_NAME]"
click at [750, 371] on button "Sign In" at bounding box center [761, 368] width 77 height 35
